Goal: Task Accomplishment & Management: Manage account settings

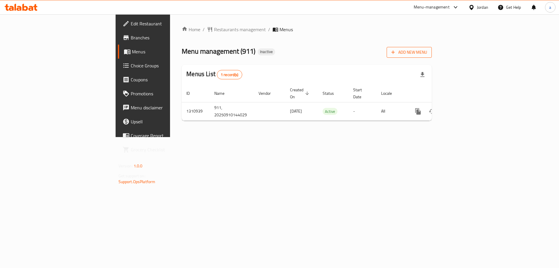
click at [432, 57] on button "Add New Menu" at bounding box center [409, 52] width 45 height 11
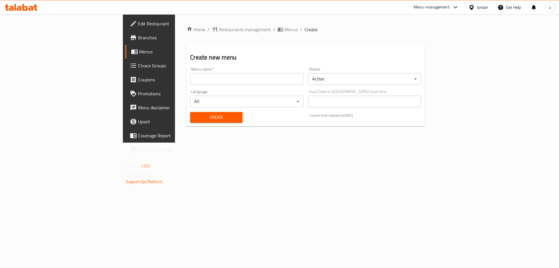
click at [274, 79] on input "text" at bounding box center [246, 79] width 113 height 12
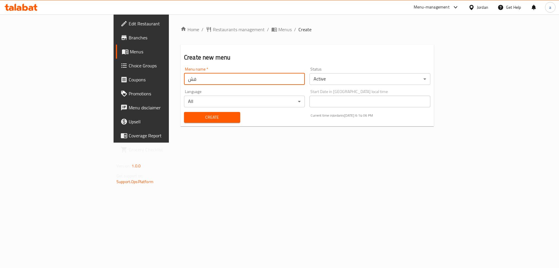
type input "ف"
type input "taha"
click at [284, 56] on h2 "Create new menu" at bounding box center [307, 57] width 246 height 9
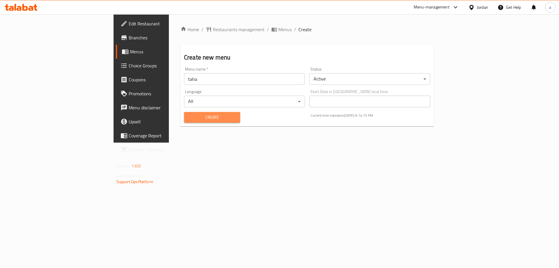
click at [189, 118] on span "Create" at bounding box center [212, 117] width 47 height 7
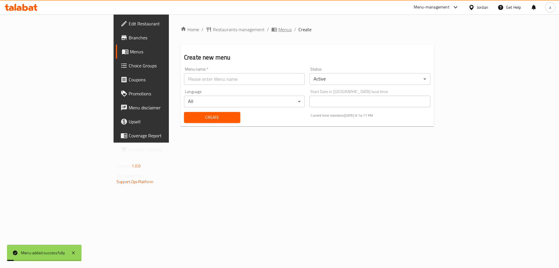
click at [278, 27] on span "Menus" at bounding box center [284, 29] width 13 height 7
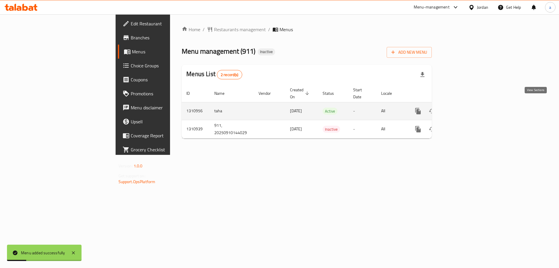
click at [464, 107] on icon "enhanced table" at bounding box center [460, 110] width 7 height 7
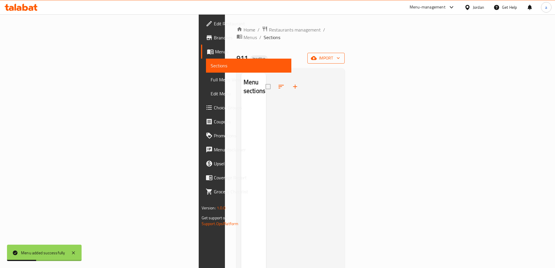
click at [340, 54] on span "import" at bounding box center [326, 57] width 28 height 7
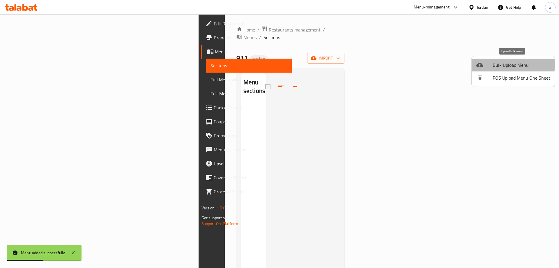
click at [490, 64] on div at bounding box center [484, 64] width 16 height 7
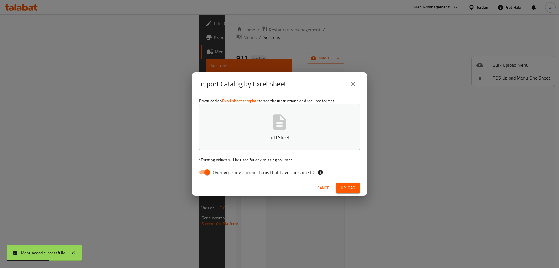
click at [263, 117] on button "Add Sheet" at bounding box center [279, 127] width 161 height 46
click at [218, 173] on span "Overwrite any current items that have the same ID." at bounding box center [264, 172] width 102 height 7
click at [218, 173] on input "Overwrite any current items that have the same ID." at bounding box center [207, 172] width 33 height 11
checkbox input "false"
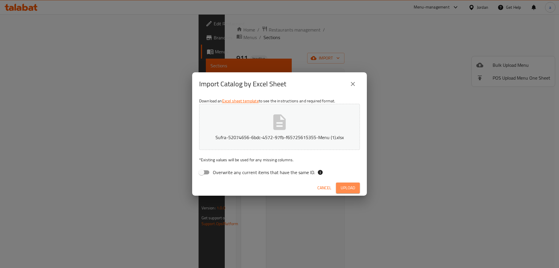
click at [344, 186] on span "Upload" at bounding box center [348, 187] width 15 height 7
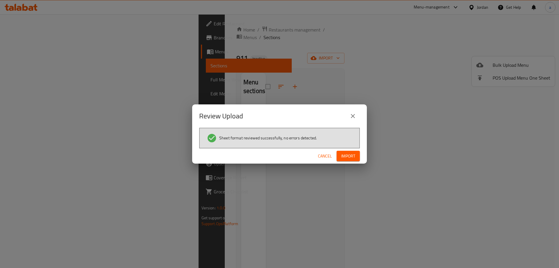
click at [354, 157] on span "Import" at bounding box center [348, 155] width 14 height 7
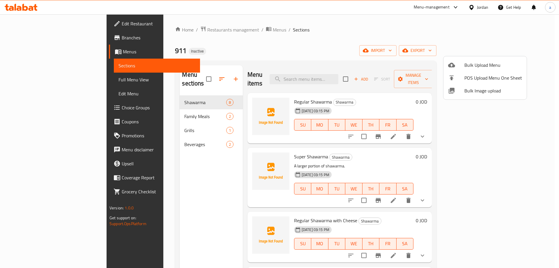
click at [52, 79] on div at bounding box center [279, 134] width 559 height 268
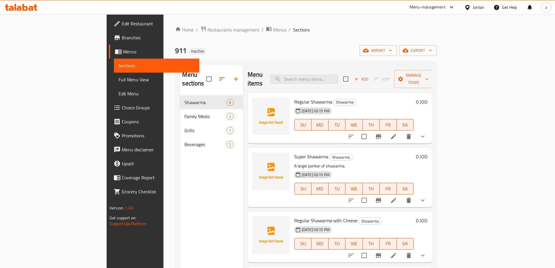
click at [119, 79] on span "Full Menu View" at bounding box center [157, 79] width 76 height 7
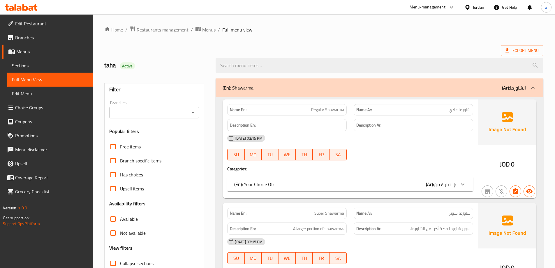
scroll to position [58, 0]
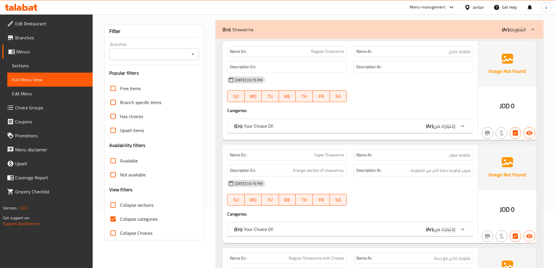
click at [142, 218] on span "Collapse categories" at bounding box center [139, 218] width 38 height 7
click at [120, 218] on input "Collapse categories" at bounding box center [113, 219] width 14 height 14
checkbox input "false"
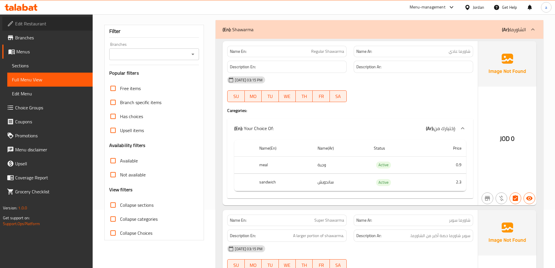
click at [48, 23] on span "Edit Restaurant" at bounding box center [51, 23] width 73 height 7
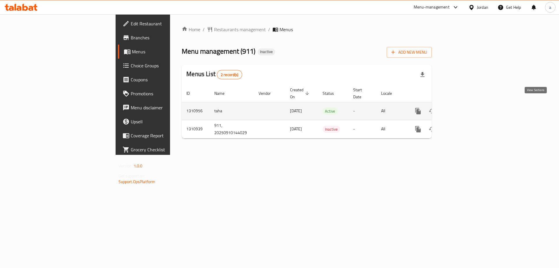
click at [464, 107] on icon "enhanced table" at bounding box center [460, 110] width 7 height 7
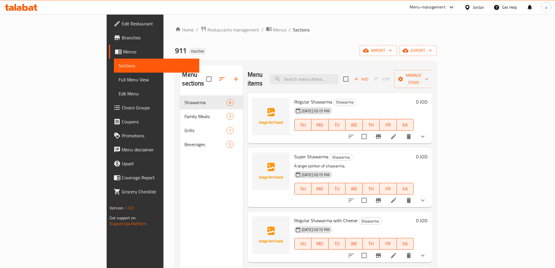
click at [114, 85] on link "Full Menu View" at bounding box center [156, 80] width 85 height 14
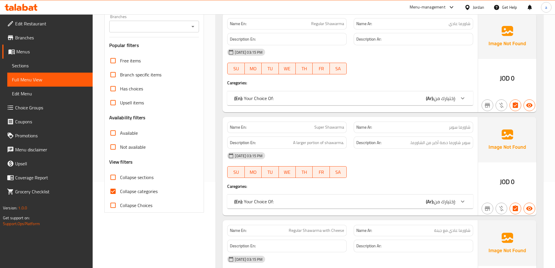
scroll to position [87, 0]
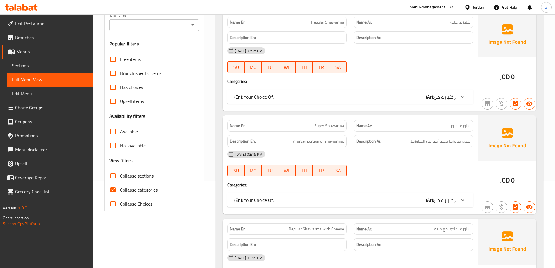
drag, startPoint x: 135, startPoint y: 176, endPoint x: 134, endPoint y: 183, distance: 7.3
click at [135, 176] on span "Collapse sections" at bounding box center [136, 175] width 33 height 7
click at [120, 176] on input "Collapse sections" at bounding box center [113, 176] width 14 height 14
checkbox input "true"
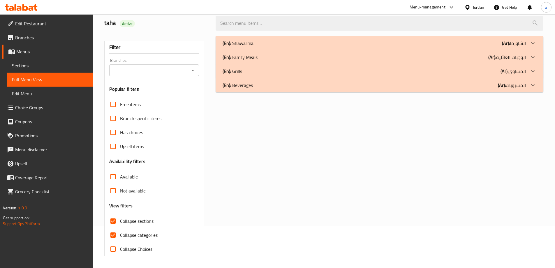
click at [134, 192] on span "Not available" at bounding box center [133, 190] width 26 height 7
click at [120, 192] on input "Not available" at bounding box center [113, 190] width 14 height 14
checkbox input "true"
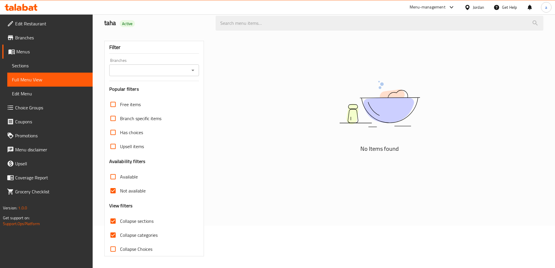
click at [131, 234] on span "Collapse categories" at bounding box center [139, 234] width 38 height 7
click at [120, 234] on input "Collapse categories" at bounding box center [113, 235] width 14 height 14
checkbox input "false"
click at [123, 190] on span "Not available" at bounding box center [133, 190] width 26 height 7
click at [120, 190] on input "Not available" at bounding box center [113, 190] width 14 height 14
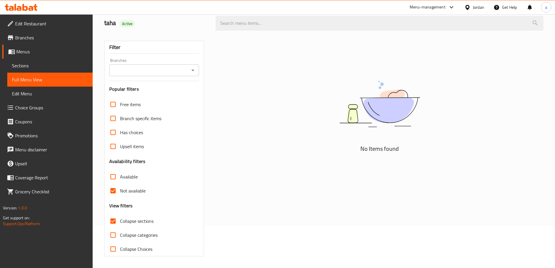
checkbox input "false"
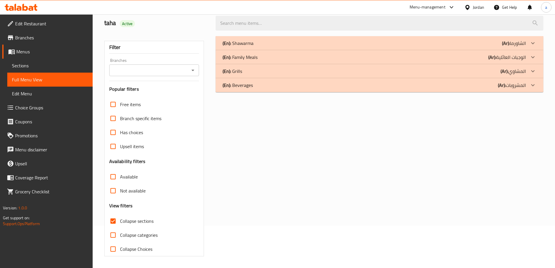
click at [476, 88] on div "(En): Beverages (Ar): المشروبات" at bounding box center [374, 85] width 303 height 7
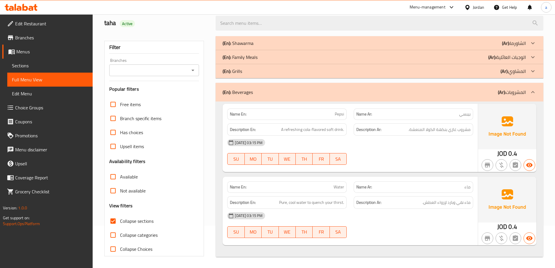
click at [509, 89] on p "(Ar): المشروبات" at bounding box center [512, 92] width 28 height 7
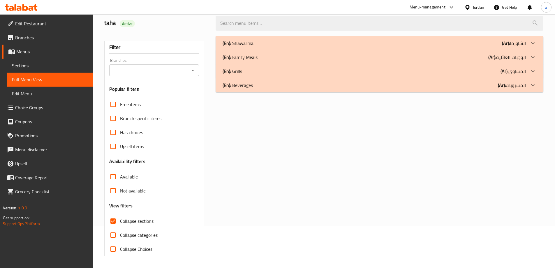
click at [506, 74] on b "(Ar):" at bounding box center [504, 71] width 8 height 9
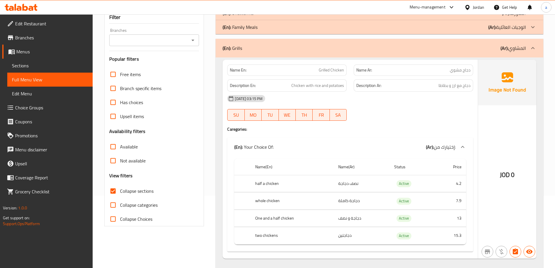
scroll to position [100, 0]
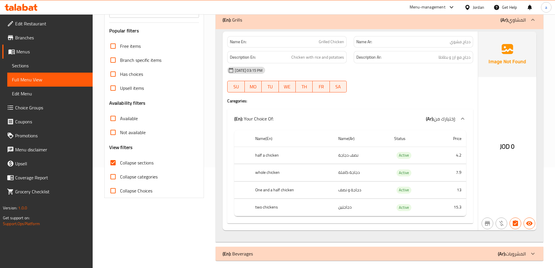
click at [422, 19] on div "(En): Grills (Ar): المشاوي" at bounding box center [374, 19] width 303 height 7
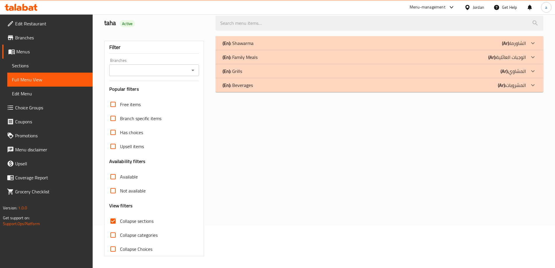
scroll to position [42, 0]
click at [480, 54] on div "(En): Family Meals (Ar): الوجبات العائلية" at bounding box center [374, 57] width 303 height 7
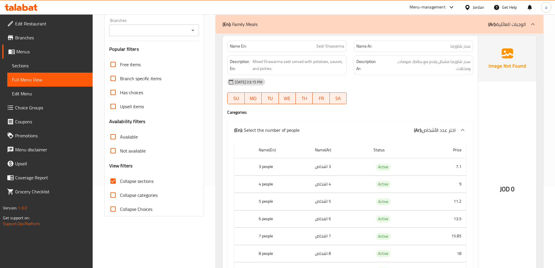
scroll to position [0, 0]
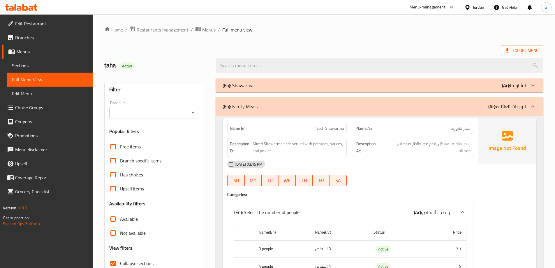
click at [480, 100] on div "(En): Family Meals (Ar): الوجبات العائلية" at bounding box center [380, 106] width 328 height 19
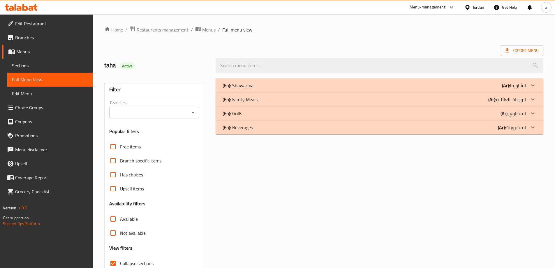
click at [289, 82] on div "(En): Shawarma (Ar): الشاورما" at bounding box center [374, 85] width 303 height 7
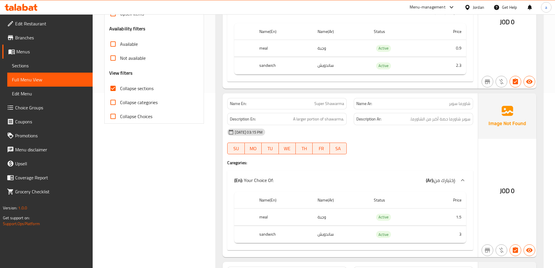
scroll to position [204, 0]
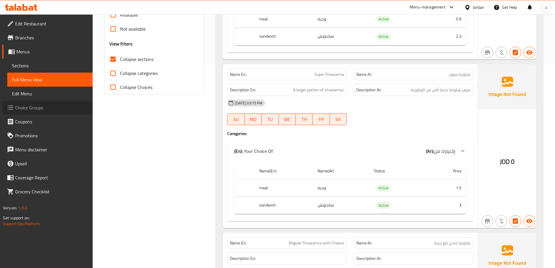
click at [60, 110] on span "Choice Groups" at bounding box center [51, 107] width 73 height 7
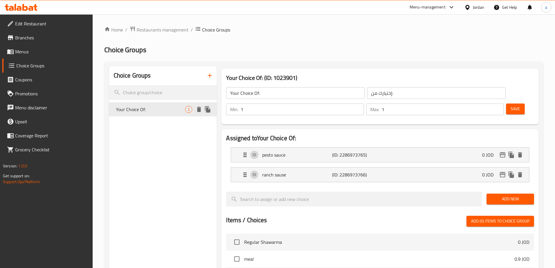
click at [149, 107] on span "Your Choice Of:" at bounding box center [150, 109] width 69 height 7
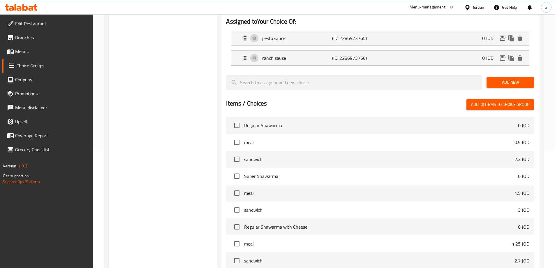
scroll to position [146, 0]
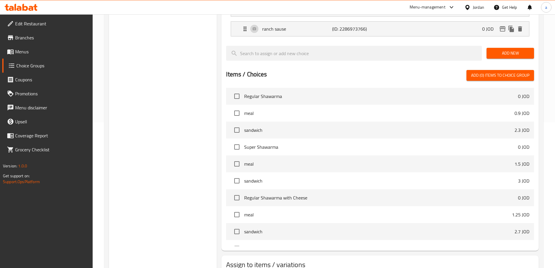
click at [37, 55] on link "Menus" at bounding box center [47, 52] width 90 height 14
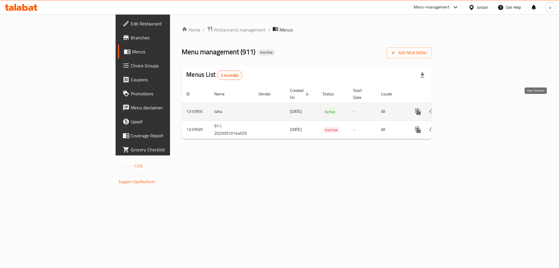
click at [463, 109] on icon "enhanced table" at bounding box center [460, 111] width 5 height 5
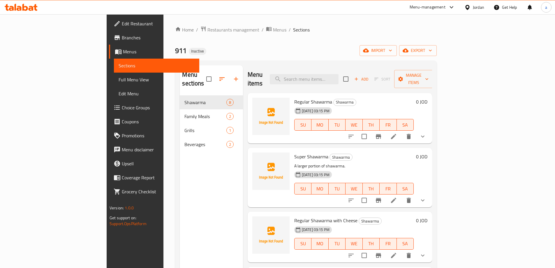
click at [402, 131] on li at bounding box center [393, 136] width 16 height 10
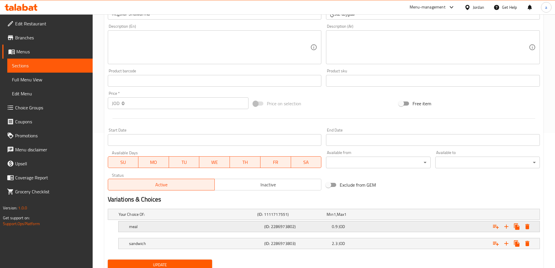
scroll to position [157, 0]
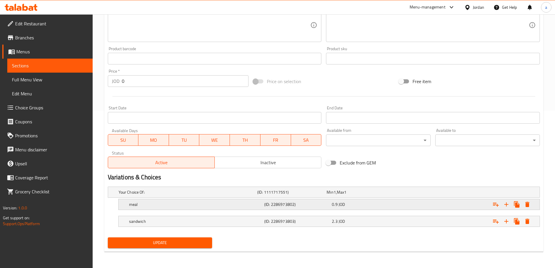
click at [248, 202] on h5 "meal" at bounding box center [195, 204] width 133 height 6
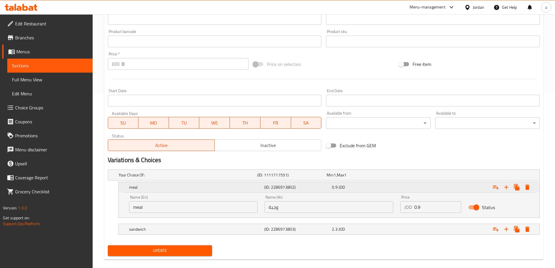
scroll to position [182, 0]
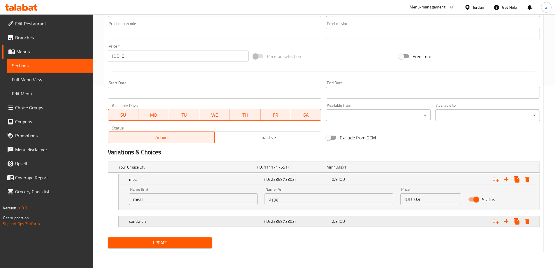
click at [292, 223] on h5 "(ID: 2286973803)" at bounding box center [296, 221] width 65 height 6
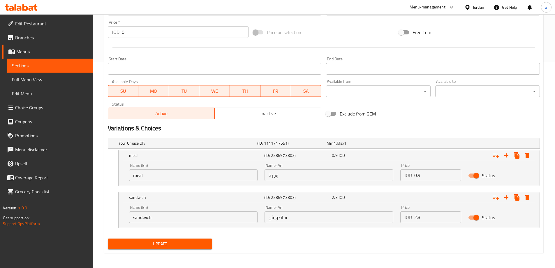
scroll to position [207, 0]
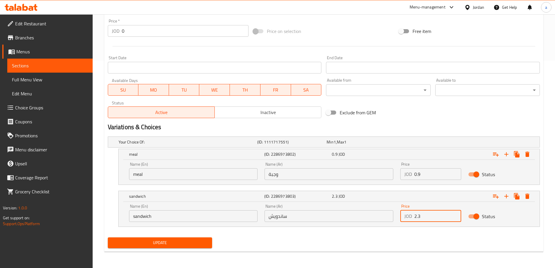
click at [421, 220] on input "2.3" at bounding box center [437, 216] width 47 height 12
click at [420, 176] on input "0.9" at bounding box center [437, 174] width 47 height 12
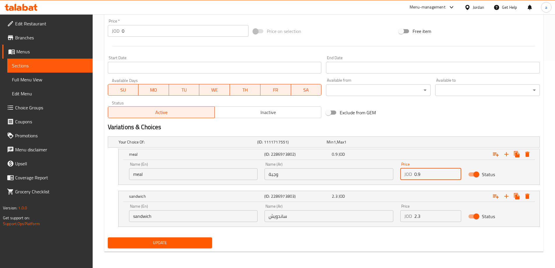
click at [420, 176] on input "0.9" at bounding box center [437, 174] width 47 height 12
paste input "2.3"
type input "2.3"
click at [433, 212] on input "2.3" at bounding box center [437, 216] width 47 height 12
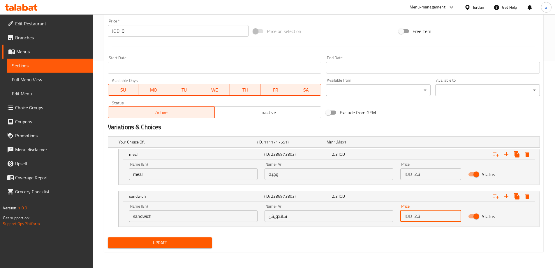
click at [433, 212] on input "2.3" at bounding box center [437, 216] width 47 height 12
type input "0.9"
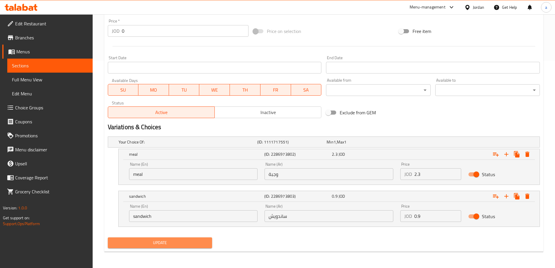
click at [131, 238] on button "Update" at bounding box center [160, 242] width 105 height 11
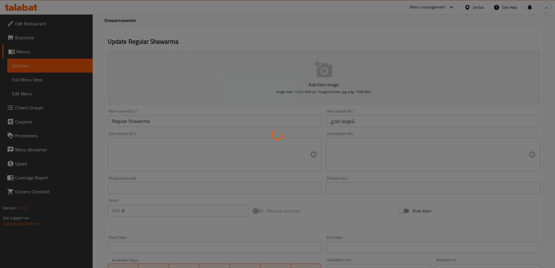
scroll to position [0, 0]
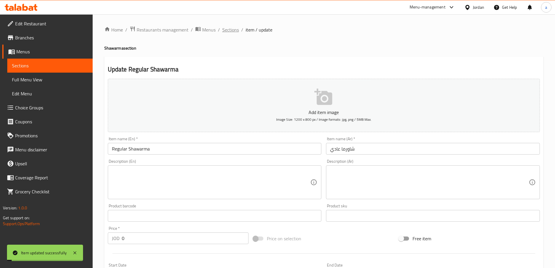
click at [228, 32] on span "Sections" at bounding box center [230, 29] width 17 height 7
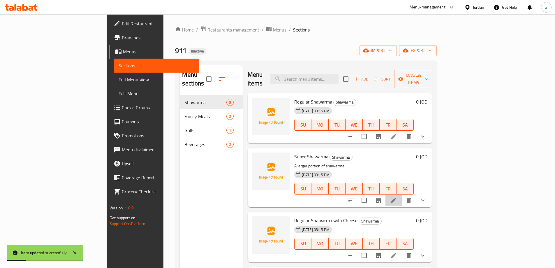
click at [402, 195] on li at bounding box center [393, 200] width 16 height 10
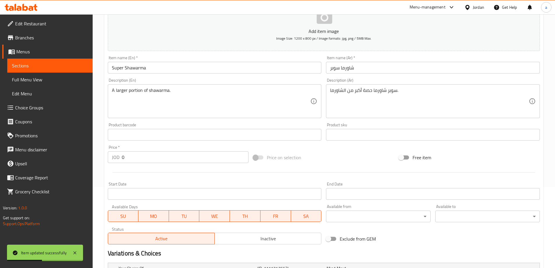
scroll to position [146, 0]
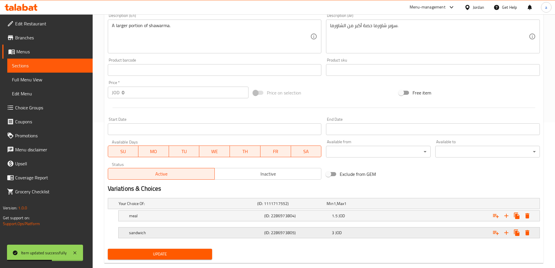
click at [323, 234] on h5 "(ID: 2286973805)" at bounding box center [296, 233] width 65 height 6
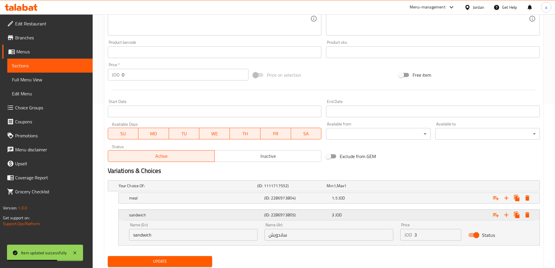
scroll to position [182, 0]
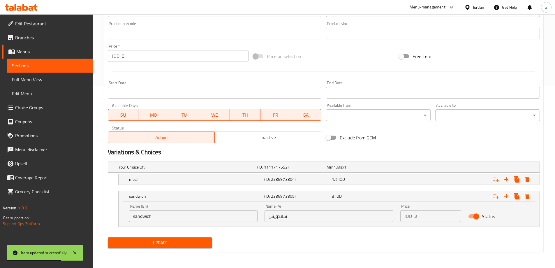
click at [421, 211] on input "3" at bounding box center [437, 216] width 47 height 12
type input "1.5"
click at [374, 180] on div "1.5 JOD" at bounding box center [364, 179] width 65 height 6
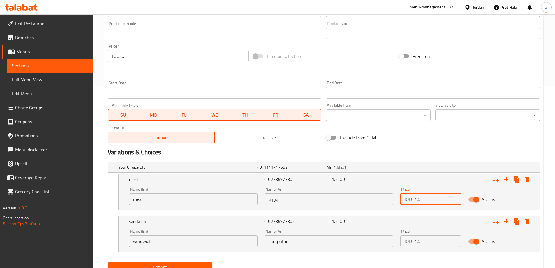
click at [434, 197] on input "1.5" at bounding box center [437, 199] width 47 height 12
type input "3"
click at [167, 266] on span "Update" at bounding box center [159, 267] width 95 height 7
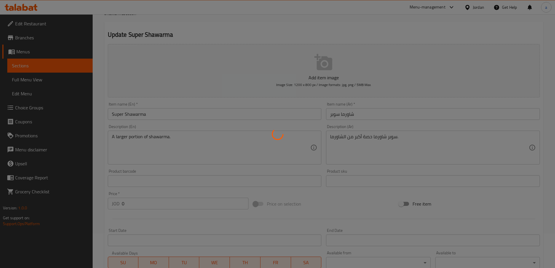
scroll to position [0, 0]
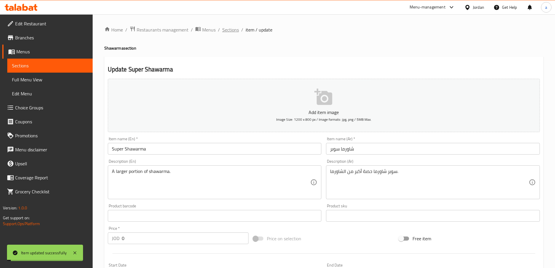
click at [229, 28] on span "Sections" at bounding box center [230, 29] width 17 height 7
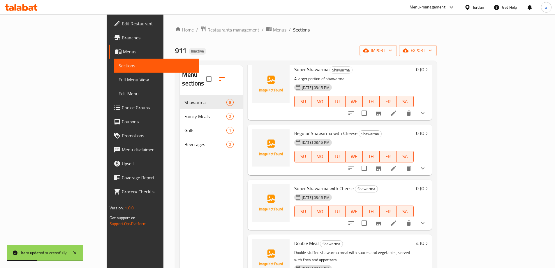
scroll to position [87, 0]
click at [396, 165] on icon at bounding box center [393, 167] width 5 height 5
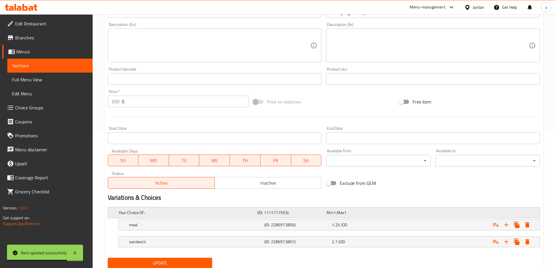
scroll to position [157, 0]
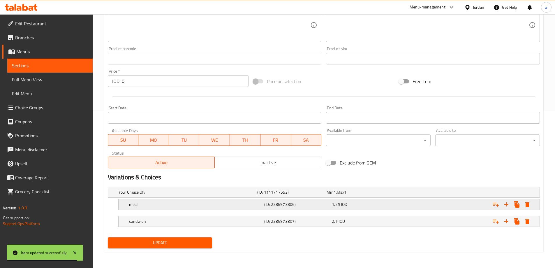
click at [347, 200] on span "JOD" at bounding box center [344, 204] width 6 height 8
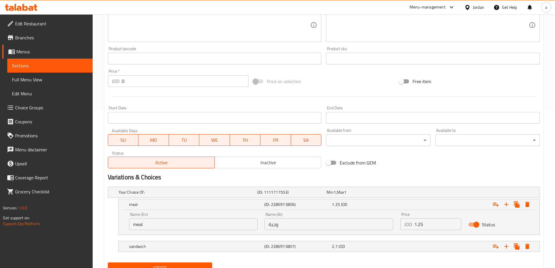
click at [427, 219] on input "1.25" at bounding box center [437, 224] width 47 height 12
click at [340, 237] on nav at bounding box center [324, 238] width 432 height 5
click at [346, 243] on div "2.7 JOD" at bounding box center [364, 246] width 65 height 6
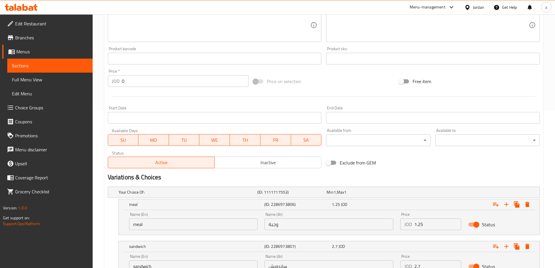
click at [434, 262] on input "2.7" at bounding box center [437, 266] width 47 height 12
paste input "1.25"
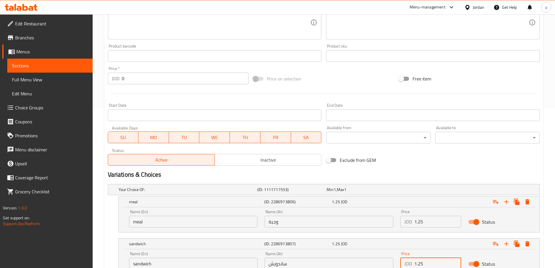
type input "1.25"
click at [423, 223] on input "1.25" at bounding box center [437, 222] width 47 height 12
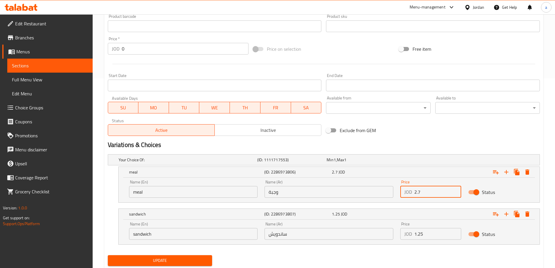
scroll to position [207, 0]
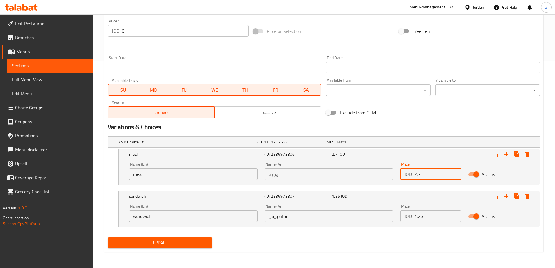
type input "2.7"
click at [187, 242] on span "Update" at bounding box center [159, 242] width 95 height 7
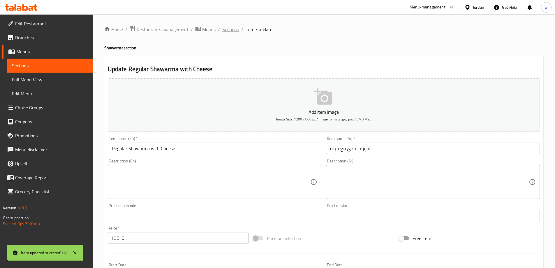
scroll to position [0, 0]
click at [226, 30] on span "Sections" at bounding box center [230, 29] width 17 height 7
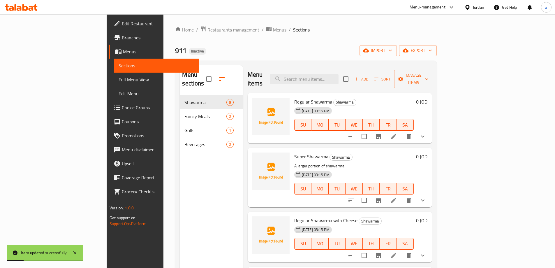
scroll to position [82, 0]
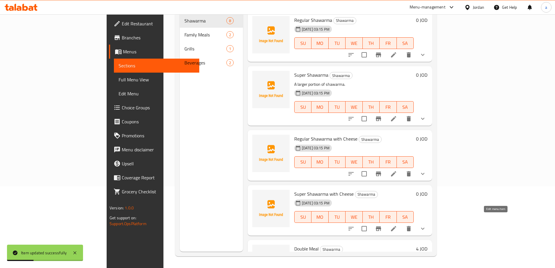
click at [397, 225] on icon at bounding box center [393, 228] width 7 height 7
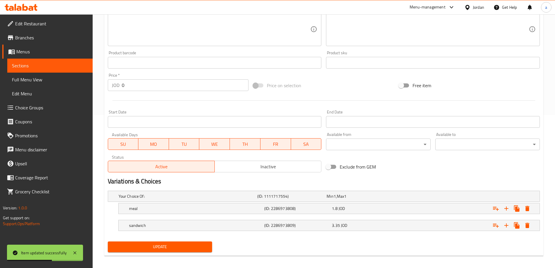
scroll to position [157, 0]
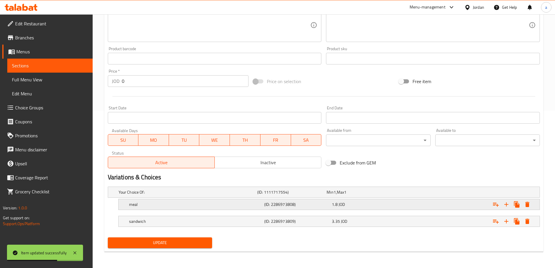
click at [317, 204] on h5 "(ID: 2286973808)" at bounding box center [296, 204] width 65 height 6
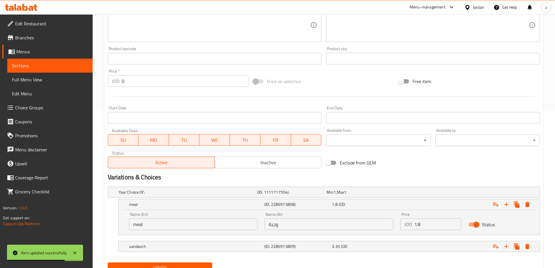
click at [423, 221] on input "1.8" at bounding box center [437, 224] width 47 height 12
click at [349, 248] on div "3.35 JOD" at bounding box center [364, 246] width 65 height 6
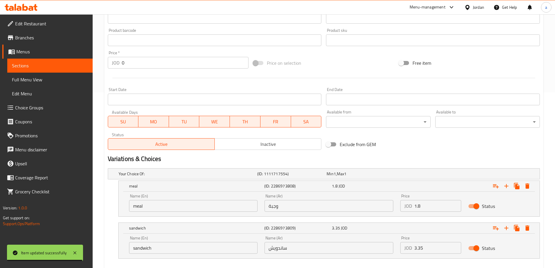
scroll to position [207, 0]
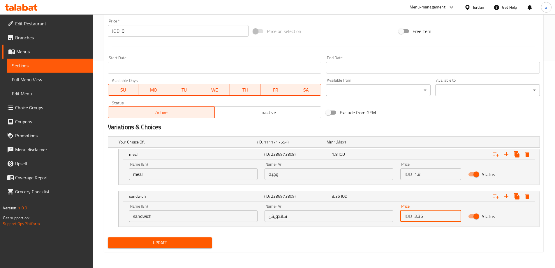
click at [430, 216] on input "3.35" at bounding box center [437, 216] width 47 height 12
paste input "1.8"
type input "1.8"
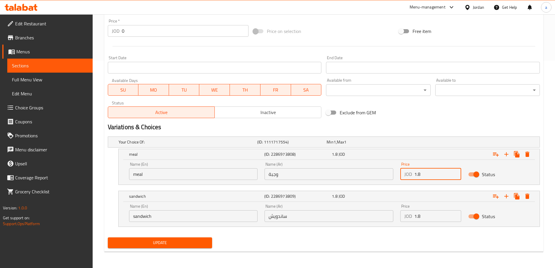
click at [426, 176] on input "1.8" at bounding box center [437, 174] width 47 height 12
type input "3.35"
click at [108, 237] on button "Update" at bounding box center [160, 242] width 105 height 11
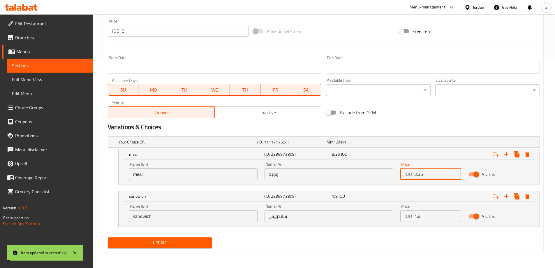
click at [44, 80] on span "Full Menu View" at bounding box center [50, 79] width 76 height 7
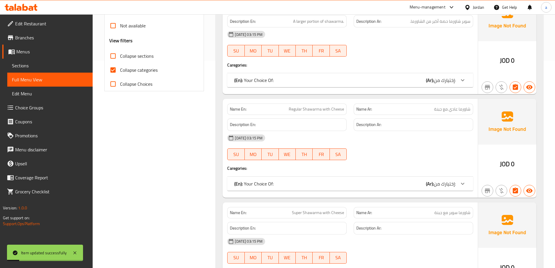
click at [129, 75] on label "Collapse categories" at bounding box center [132, 70] width 52 height 14
click at [120, 75] on input "Collapse categories" at bounding box center [113, 70] width 14 height 14
checkbox input "false"
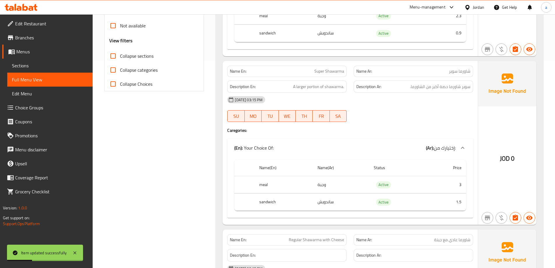
click at [147, 55] on span "Collapse sections" at bounding box center [136, 55] width 33 height 7
click at [120, 55] on input "Collapse sections" at bounding box center [113, 56] width 14 height 14
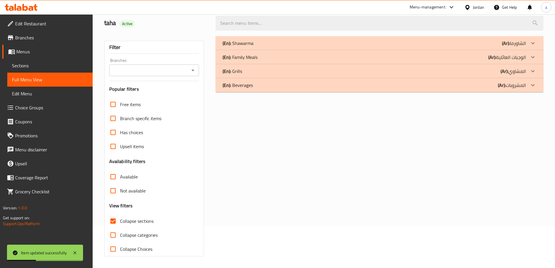
scroll to position [42, 0]
click at [456, 40] on div "(En): Shawarma (Ar): الشاورما" at bounding box center [374, 43] width 303 height 7
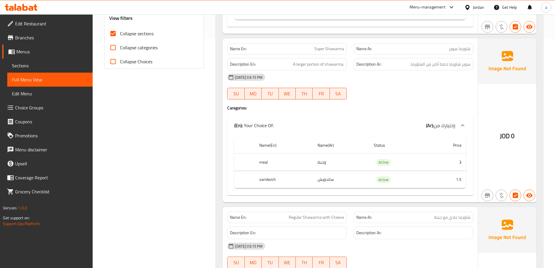
scroll to position [171, 0]
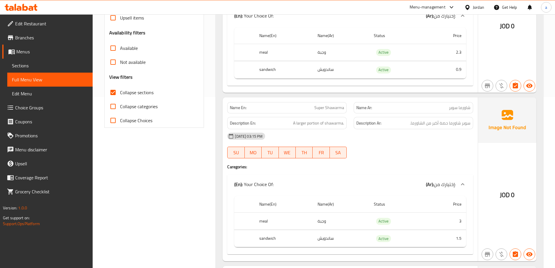
click at [123, 92] on span "Collapse sections" at bounding box center [136, 92] width 33 height 7
click at [120, 92] on input "Collapse sections" at bounding box center [113, 92] width 14 height 14
checkbox input "false"
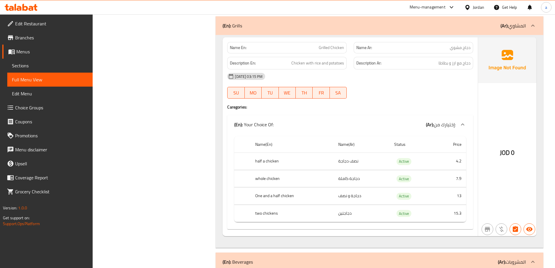
scroll to position [1771, 0]
